Goal: Information Seeking & Learning: Understand process/instructions

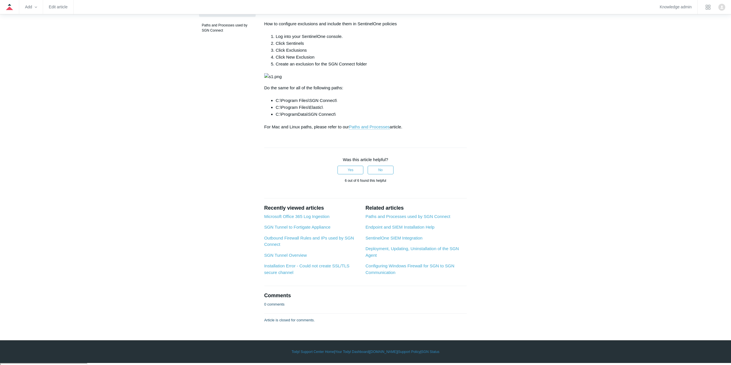
scroll to position [144, 0]
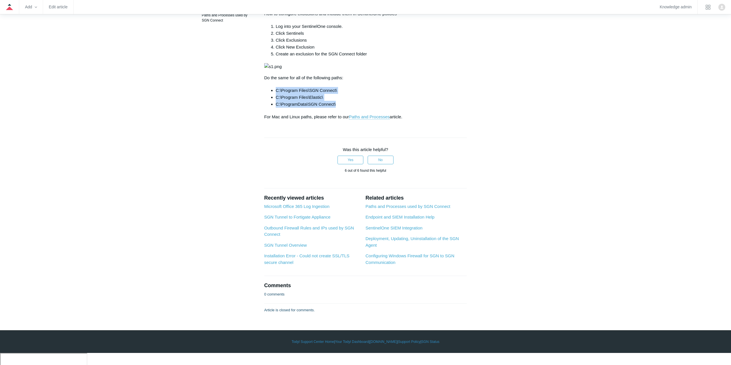
drag, startPoint x: 276, startPoint y: 272, endPoint x: 338, endPoint y: 284, distance: 63.0
click at [338, 108] on ul "C:\Program Files\SGN Connect\ C:\Program Files\Elastic\ C:\ProgramData\SGN Conn…" at bounding box center [368, 97] width 197 height 21
copy ul "C:\Program Files\SGN Connect\ C:\Program Files\Elastic\ C:\ProgramData\SGN Conn…"
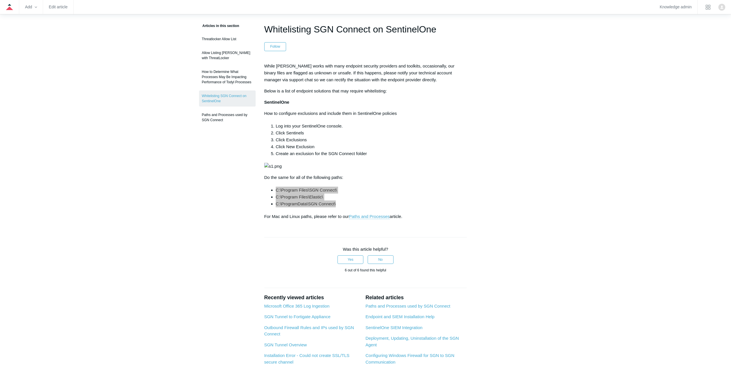
scroll to position [0, 0]
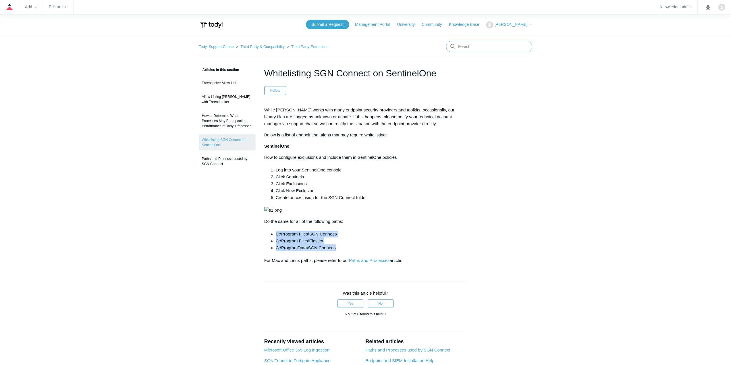
click at [470, 48] on input "Search" at bounding box center [489, 46] width 86 height 11
click at [451, 127] on p "While Todyl works with many endpoint security providers and toolkits, occasiona…" at bounding box center [365, 117] width 203 height 21
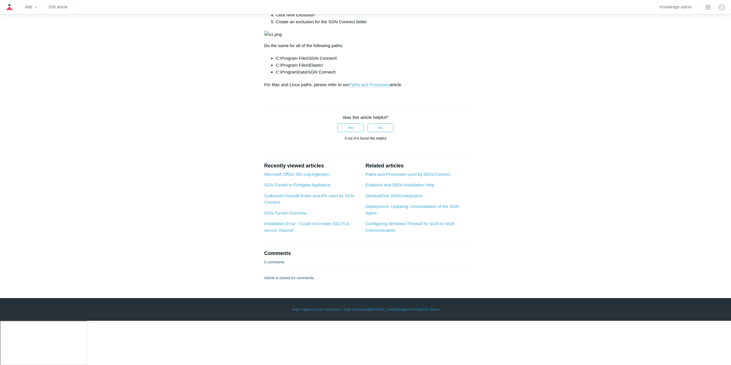
scroll to position [259, 0]
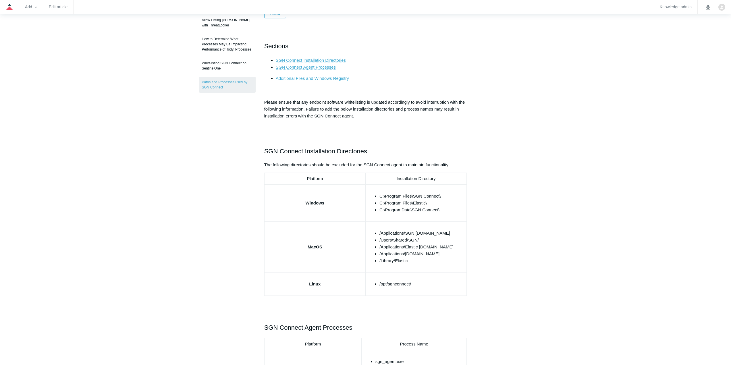
scroll to position [115, 0]
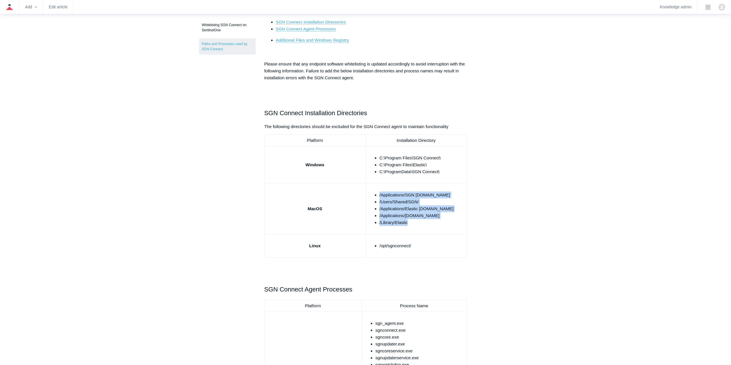
drag, startPoint x: 410, startPoint y: 224, endPoint x: 379, endPoint y: 195, distance: 42.3
click at [379, 195] on ul "/Applications/SGN Connect.app /Users/Shared/SGN/ /Applications/Elastic Security…" at bounding box center [419, 209] width 90 height 34
copy ul "/Applications/SGN Connect.app /Users/Shared/SGN/ /Applications/Elastic Security…"
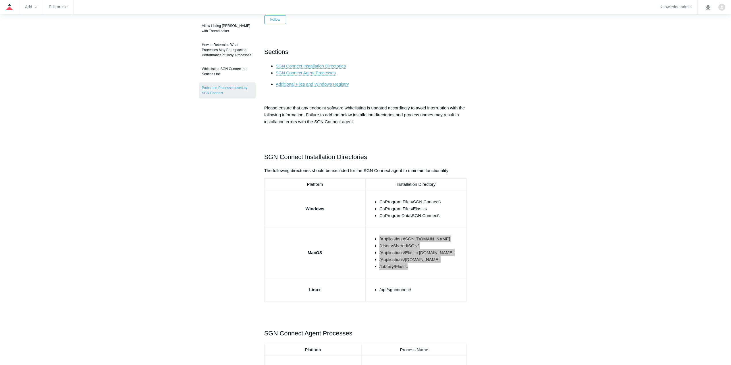
scroll to position [0, 0]
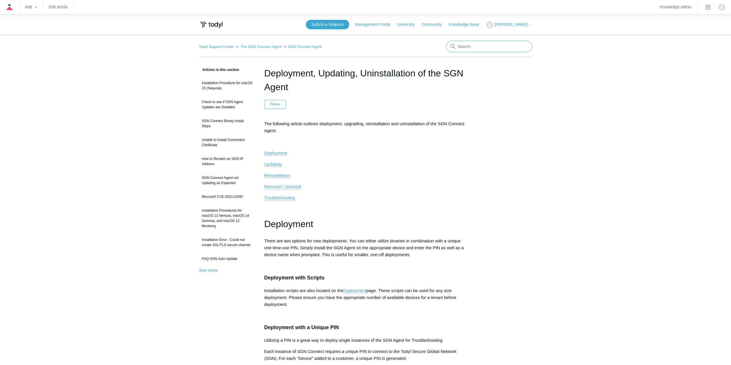
click at [469, 48] on input "Search" at bounding box center [489, 46] width 86 height 11
type input "mac"
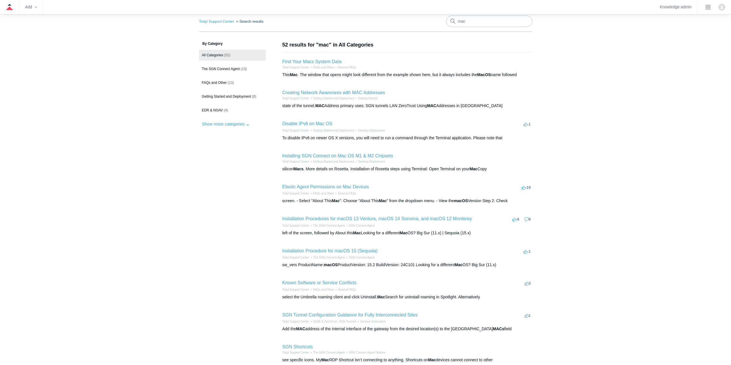
scroll to position [29, 0]
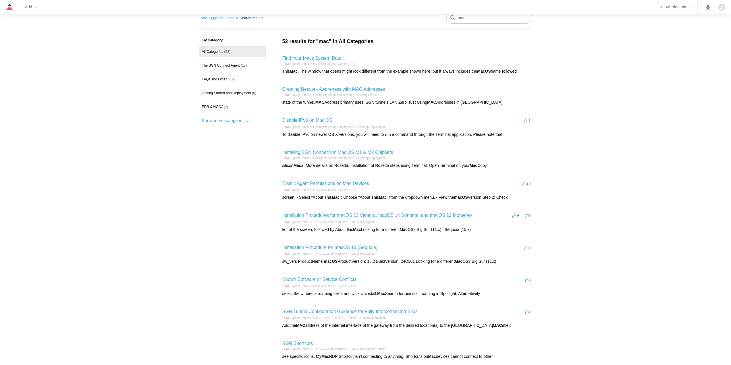
click at [354, 213] on link "Installation Procedures for macOS 13 Ventura, macOS 14 Sonoma, and macOS 12 Mon…" at bounding box center [377, 215] width 190 height 5
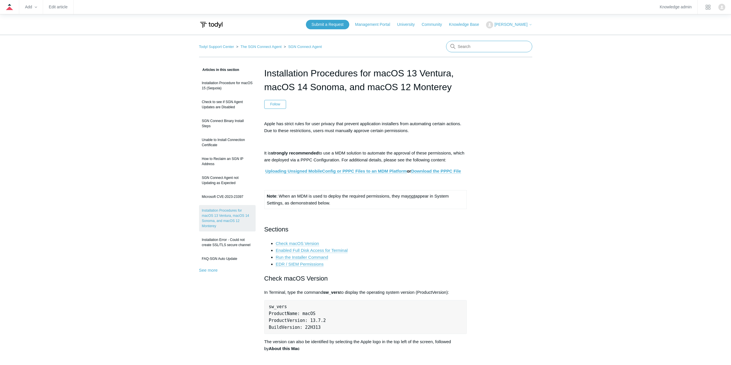
click at [477, 45] on input "Search" at bounding box center [489, 46] width 86 height 11
type input "sequoia"
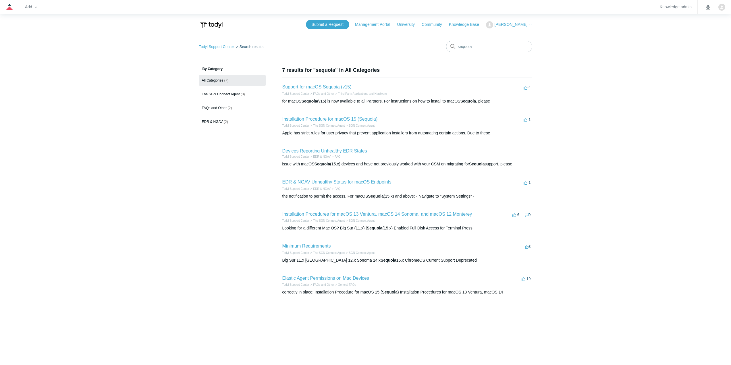
click at [328, 120] on link "Installation Procedure for macOS 15 (Sequoia)" at bounding box center [329, 119] width 95 height 5
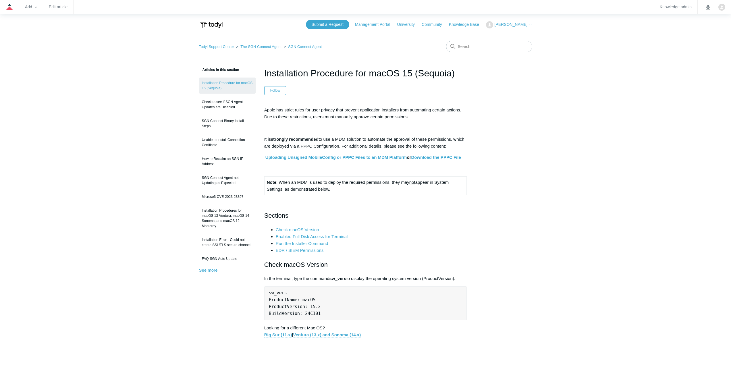
click at [231, 216] on link "Installation Procedures for macOS 13 Ventura, macOS 14 Sonoma, and macOS 12 Mon…" at bounding box center [227, 218] width 57 height 26
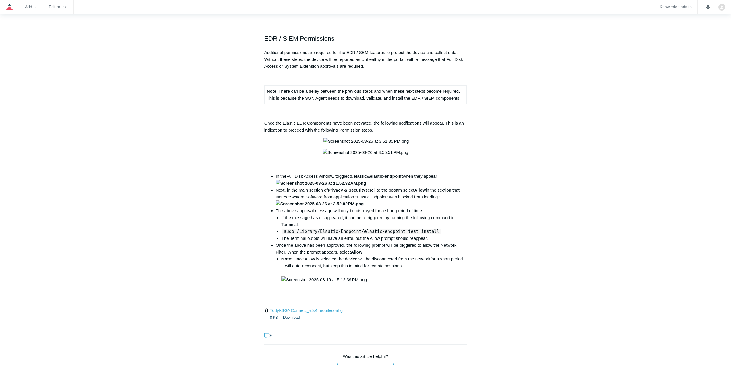
scroll to position [689, 0]
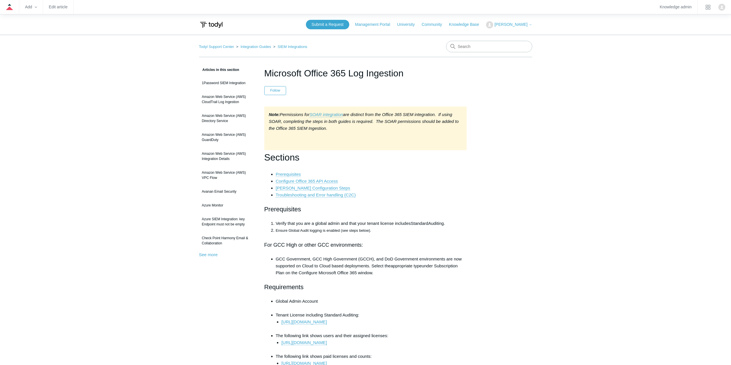
scroll to position [144, 0]
